Goal: Task Accomplishment & Management: Use online tool/utility

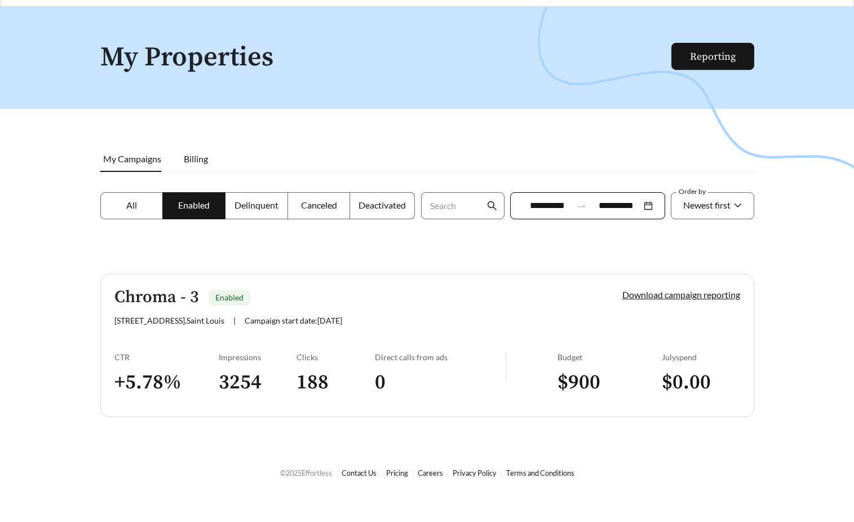
scroll to position [36, 0]
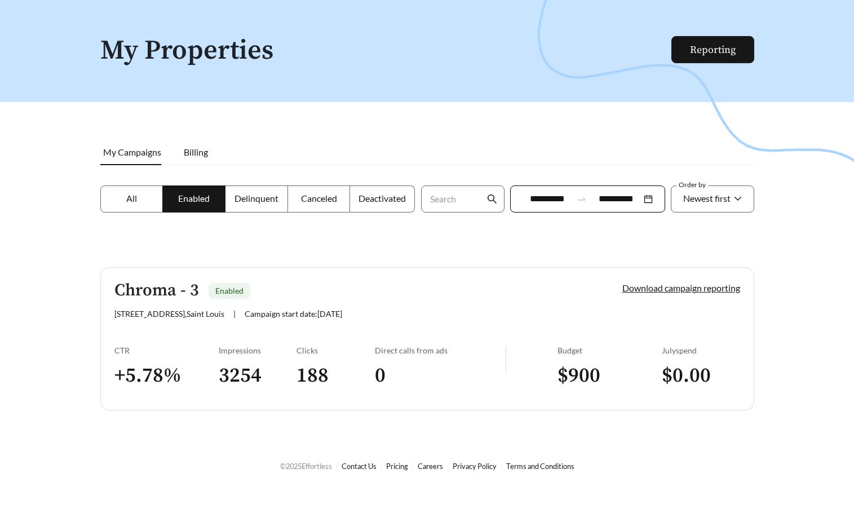
click at [271, 297] on div "Chroma - 3 Enabled" at bounding box center [349, 290] width 470 height 19
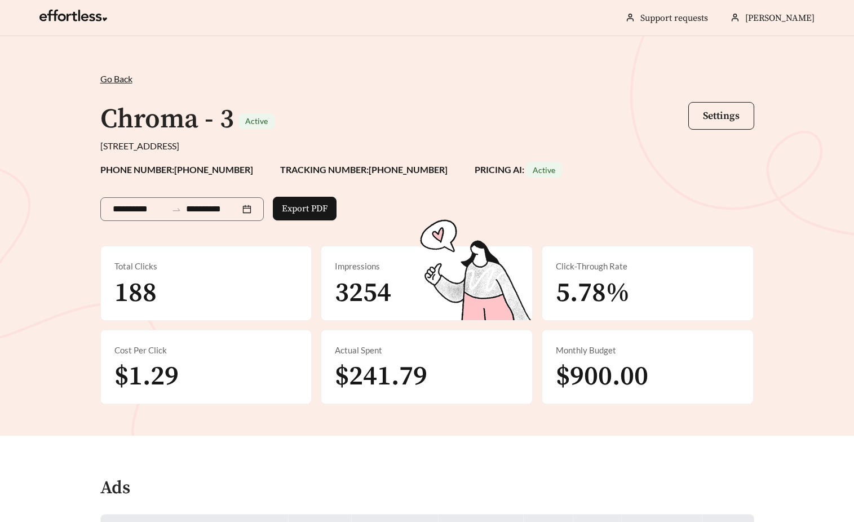
click at [109, 79] on span "Go Back" at bounding box center [116, 78] width 32 height 11
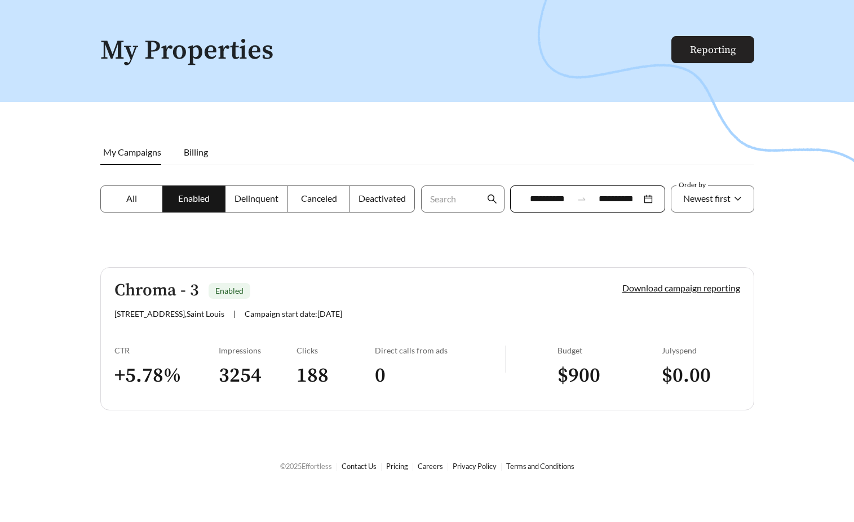
click at [736, 56] on link "Reporting" at bounding box center [713, 49] width 46 height 13
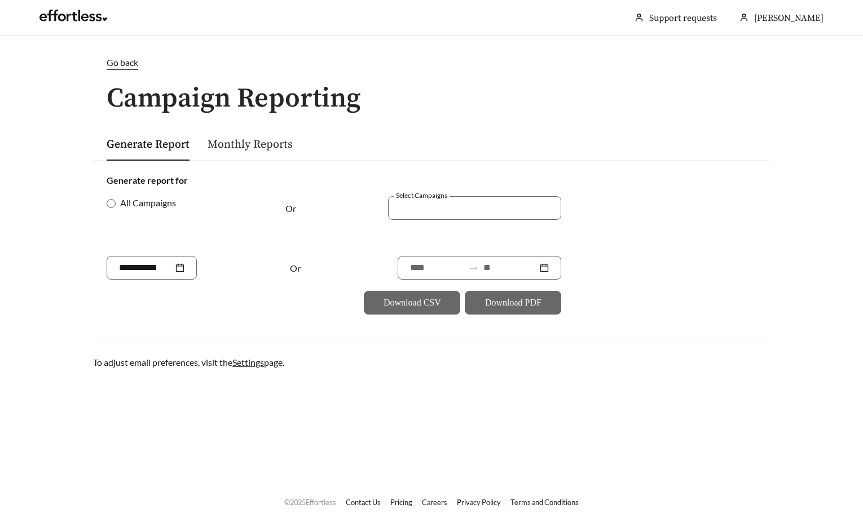
click at [242, 144] on link "Monthly Reports" at bounding box center [250, 145] width 85 height 14
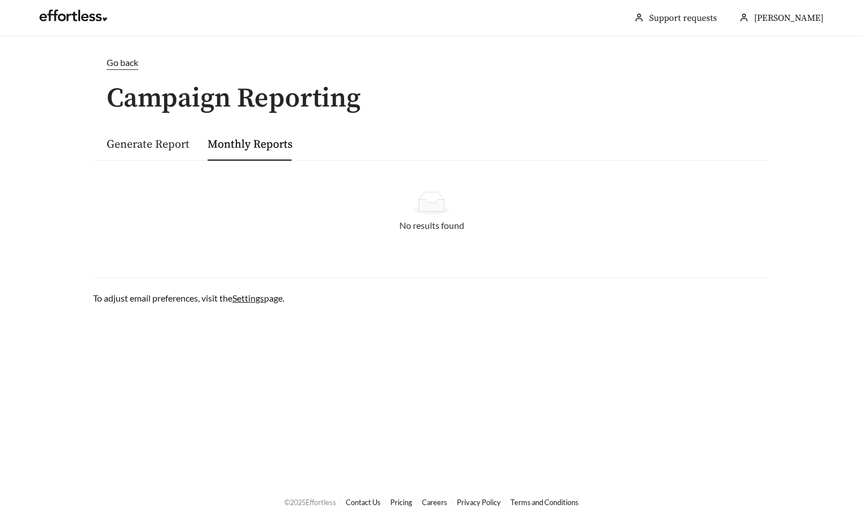
click at [168, 148] on link "Generate Report" at bounding box center [148, 145] width 83 height 14
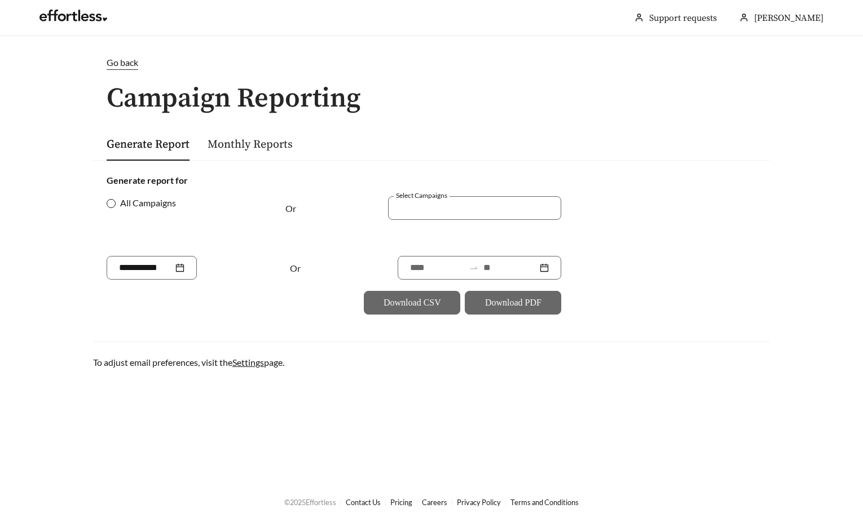
click at [161, 202] on span "All Campaigns" at bounding box center [148, 203] width 65 height 14
click at [184, 270] on div at bounding box center [151, 268] width 65 height 14
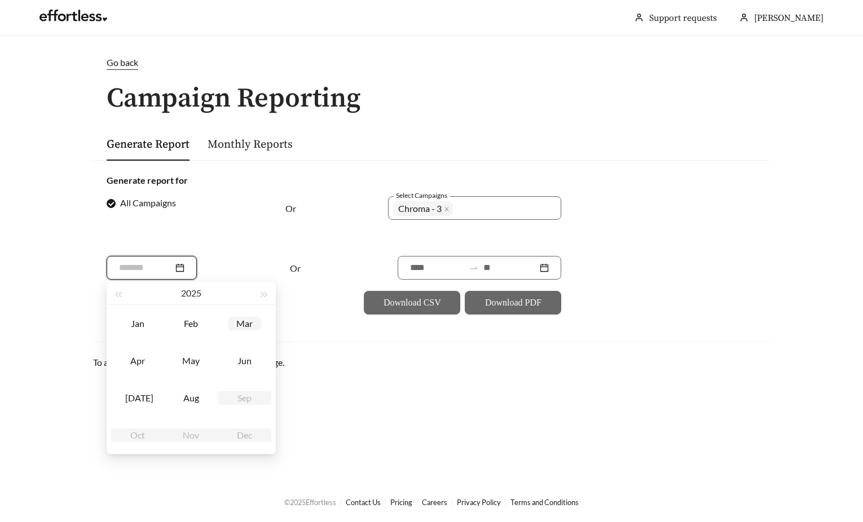
type input "*******"
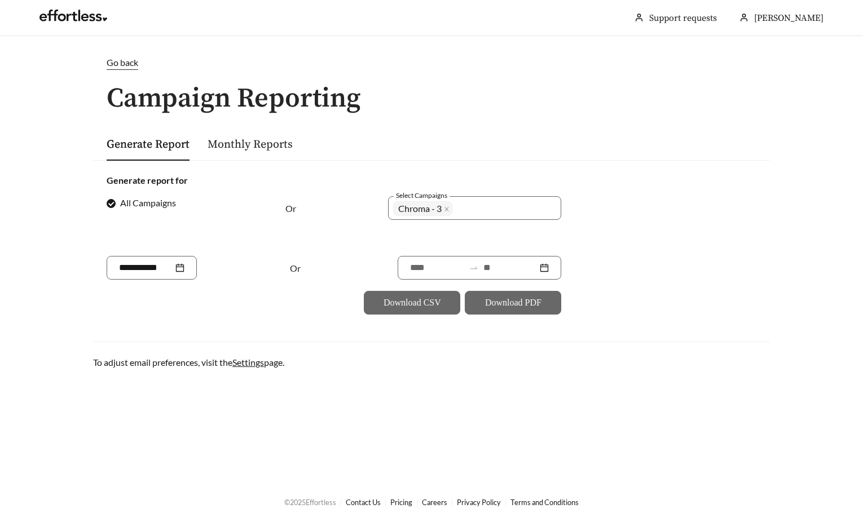
click at [272, 244] on div "All Campaigns Or Select Campaigns Chroma - 3 + 0 ..." at bounding box center [334, 226] width 455 height 60
click at [411, 265] on input at bounding box center [437, 268] width 54 height 14
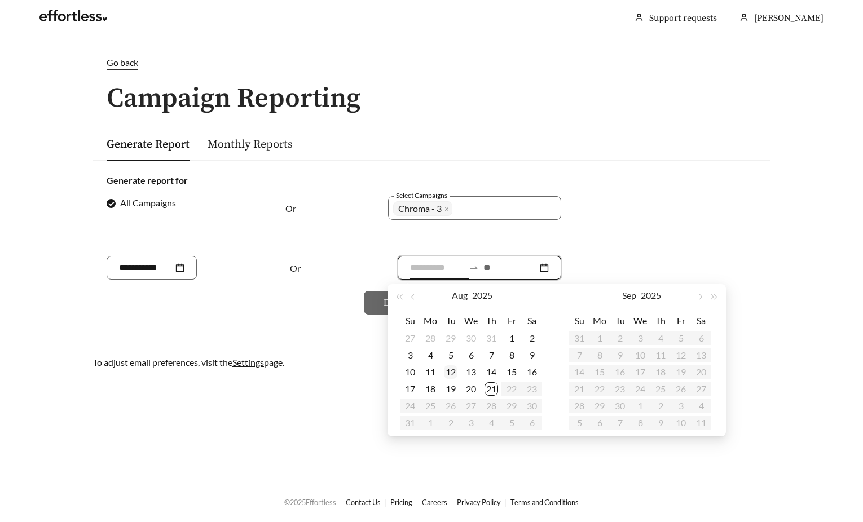
type input "**********"
click at [453, 372] on div "12" at bounding box center [451, 372] width 14 height 14
type input "**********"
click at [490, 389] on div "21" at bounding box center [491, 389] width 14 height 14
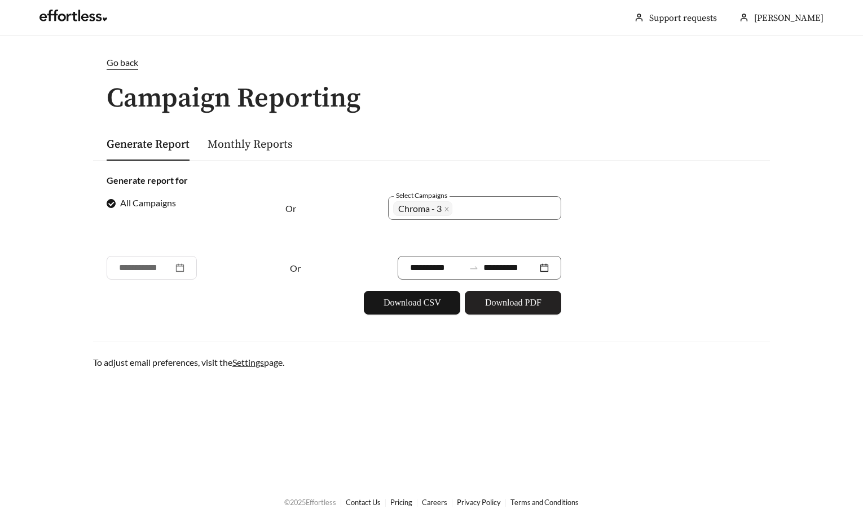
click at [518, 306] on span "Download PDF" at bounding box center [513, 303] width 56 height 14
